Goal: Task Accomplishment & Management: Manage account settings

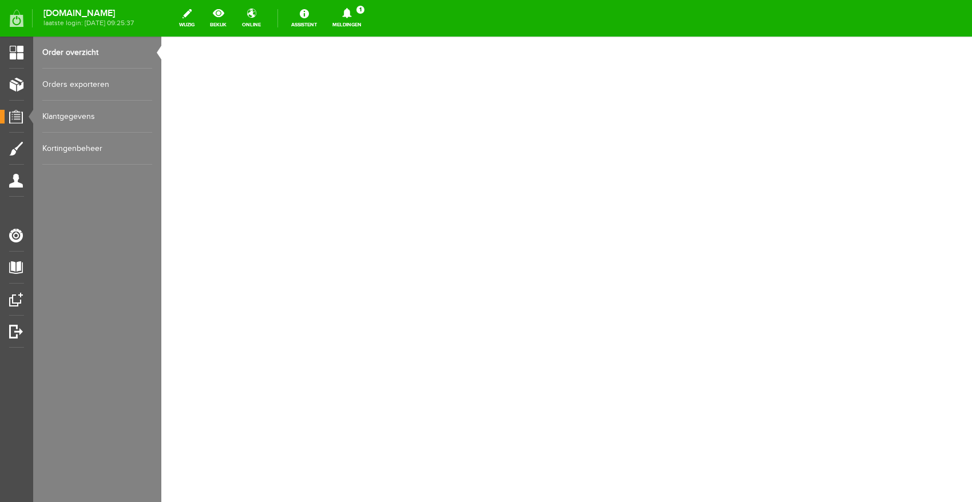
click at [361, 15] on icon at bounding box center [346, 13] width 29 height 10
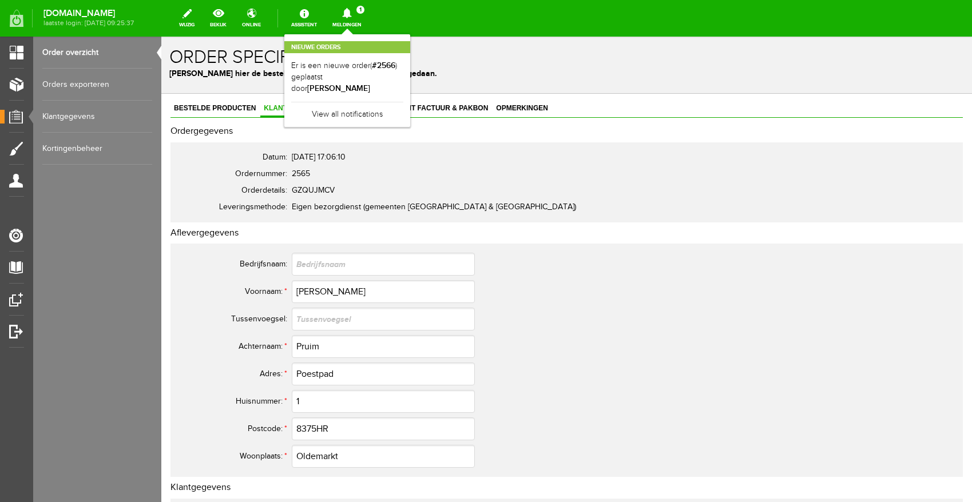
click at [368, 20] on link "Meldingen 1 Nieuwe orders Er is een nieuwe order( #2566 ) geplaatst door [PERSO…" at bounding box center [346, 18] width 43 height 25
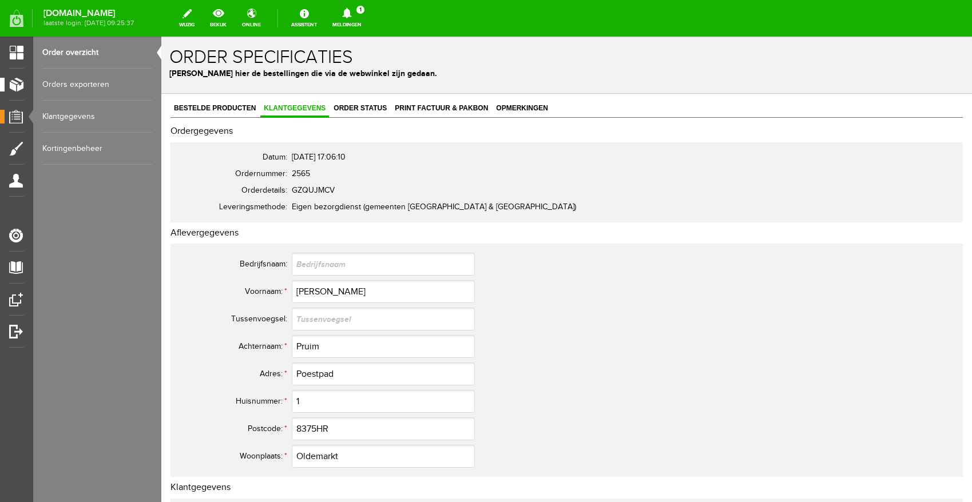
click at [10, 87] on link "Producten" at bounding box center [12, 85] width 24 height 14
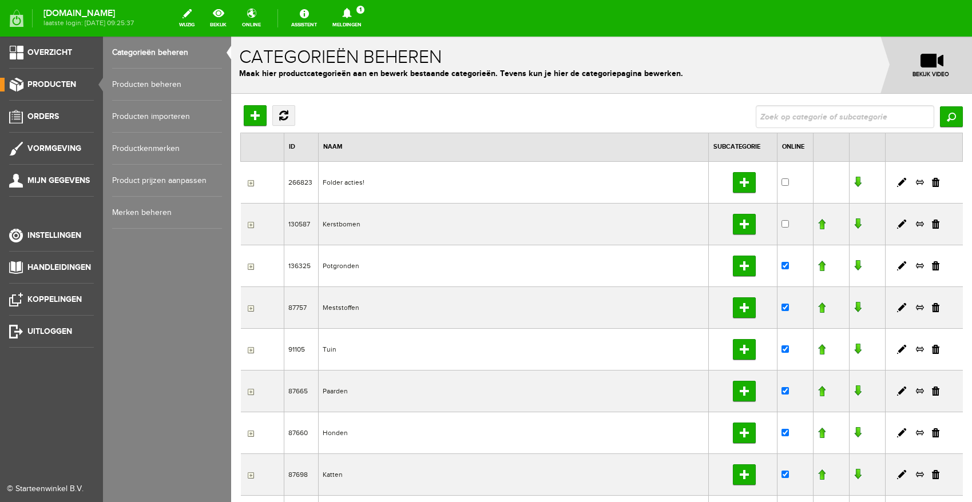
click at [112, 84] on link "Producten beheren" at bounding box center [167, 85] width 110 height 32
drag, startPoint x: 22, startPoint y: 84, endPoint x: 693, endPoint y: 88, distance: 670.3
click at [23, 85] on link "Producten" at bounding box center [47, 85] width 94 height 14
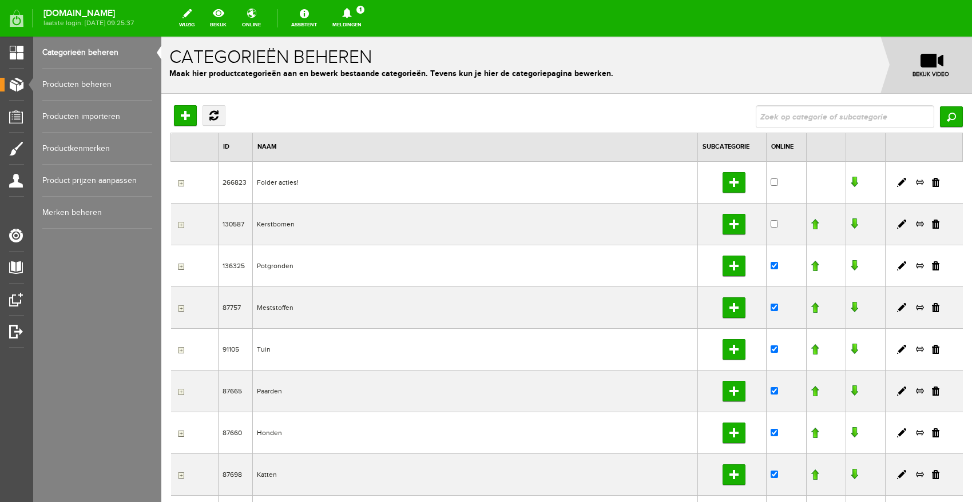
click at [368, 26] on link "Meldingen 1 Nieuwe orders Er is een nieuwe order( #2566 ) geplaatst door [PERSO…" at bounding box center [346, 18] width 43 height 25
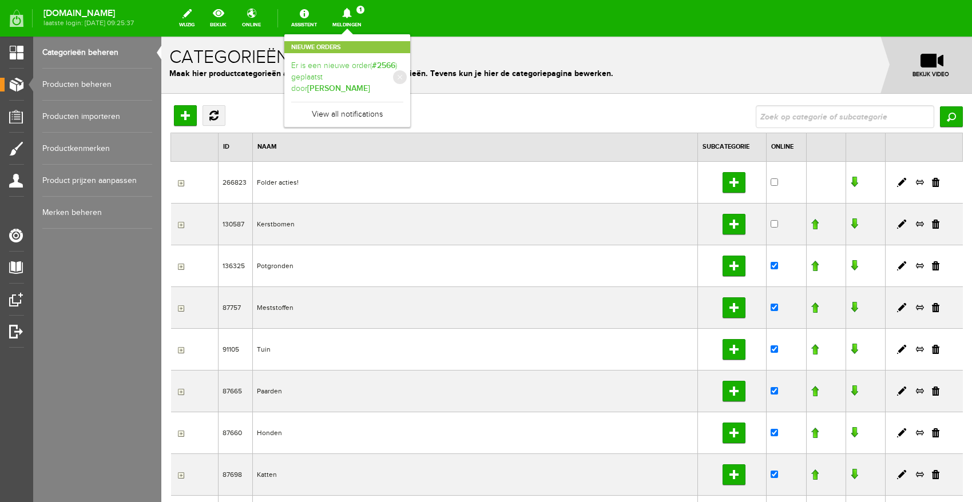
click at [360, 81] on link "Er is een nieuwe order( #2566 ) geplaatst door [PERSON_NAME]" at bounding box center [347, 77] width 112 height 35
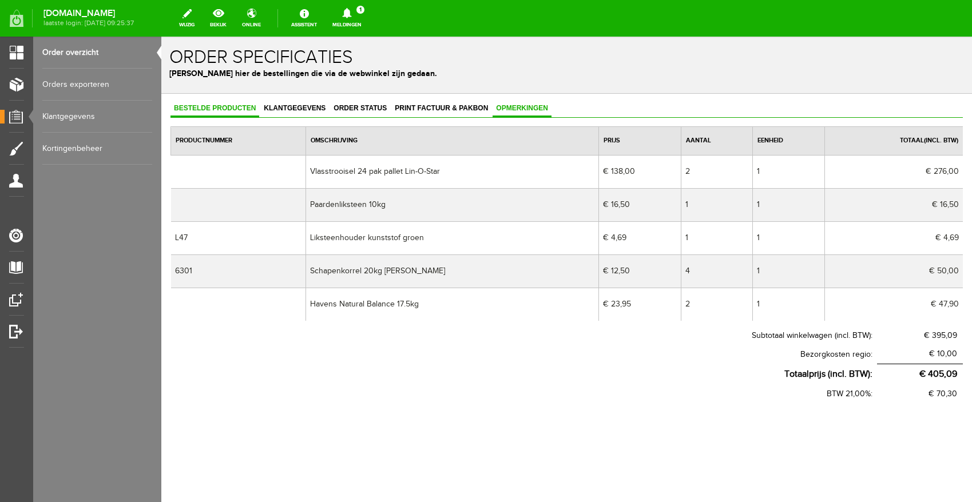
click at [508, 112] on link "Opmerkingen" at bounding box center [521, 109] width 59 height 17
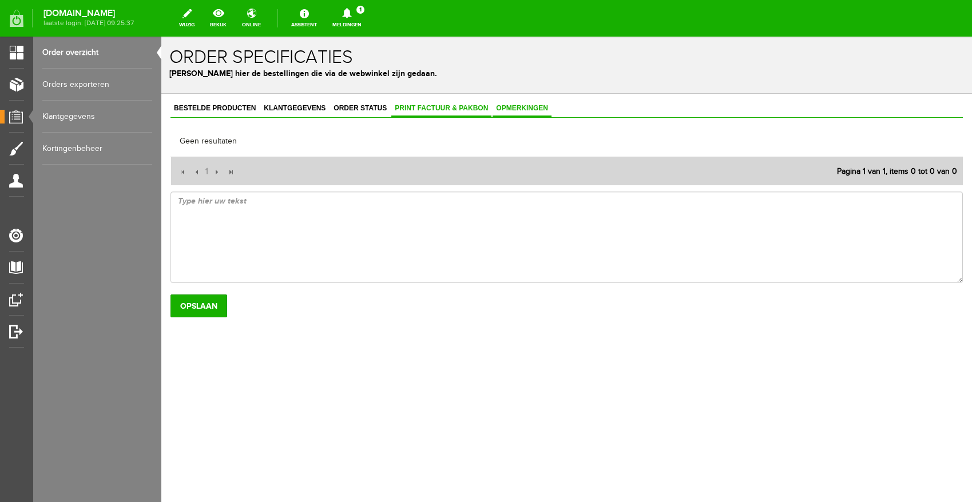
click at [418, 103] on link "Print factuur & pakbon" at bounding box center [441, 109] width 100 height 17
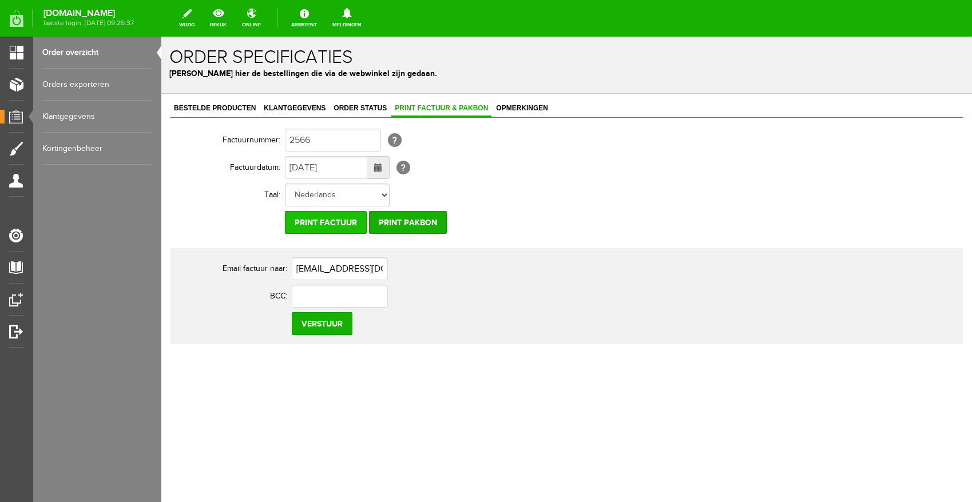
click at [329, 225] on input "Print factuur" at bounding box center [326, 222] width 82 height 23
click at [428, 220] on input "Print pakbon" at bounding box center [408, 222] width 78 height 23
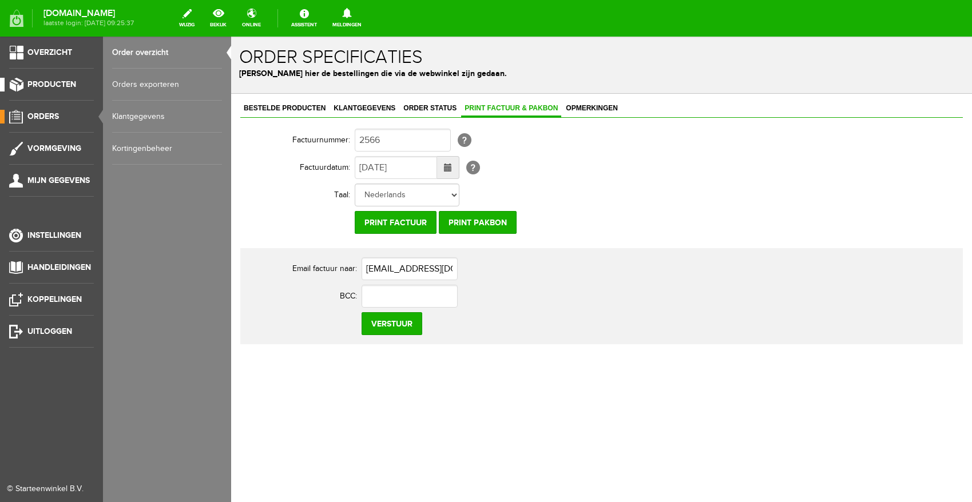
click at [18, 85] on link "Producten" at bounding box center [47, 85] width 94 height 14
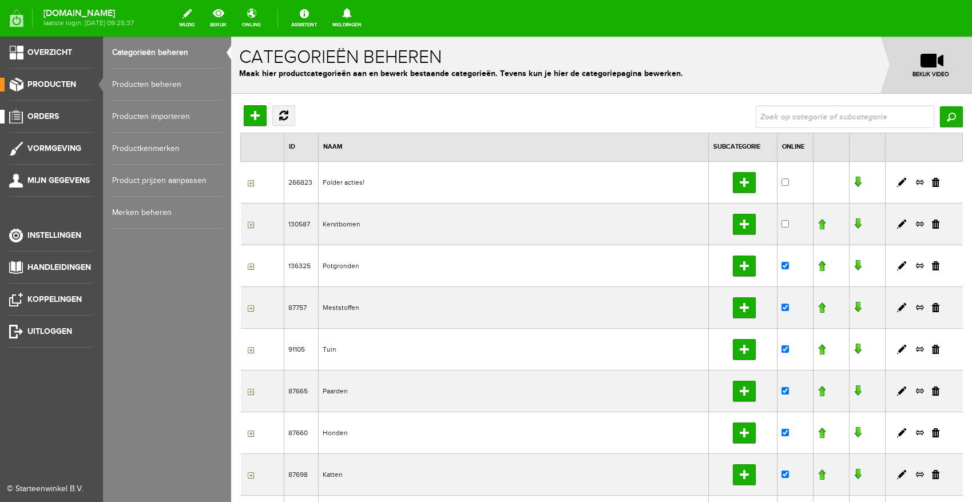
click at [63, 114] on link "Orders" at bounding box center [47, 117] width 94 height 14
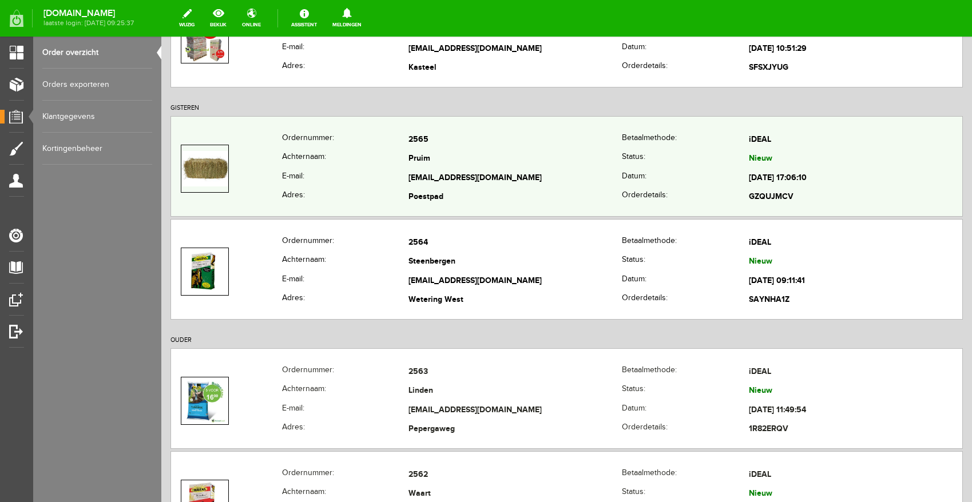
scroll to position [287, 0]
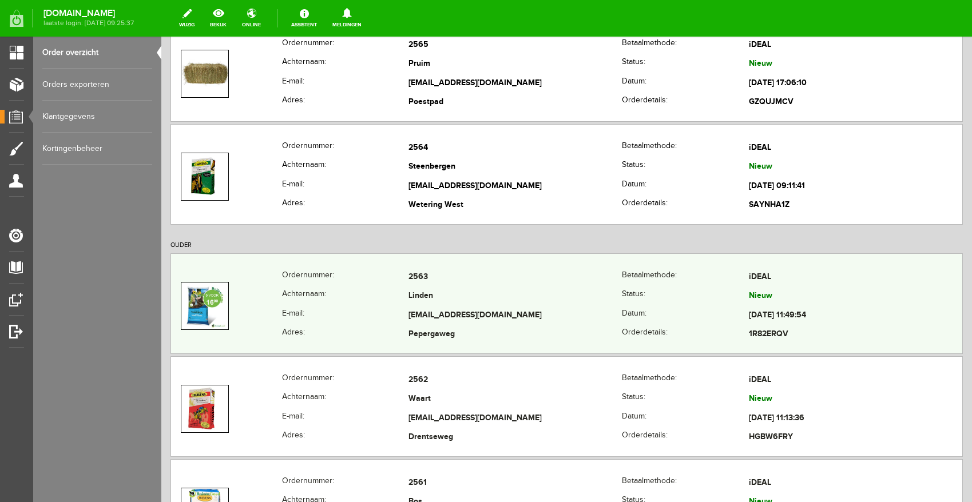
click at [455, 309] on td "[EMAIL_ADDRESS][DOMAIN_NAME]" at bounding box center [514, 315] width 213 height 19
